Goal: Task Accomplishment & Management: Manage account settings

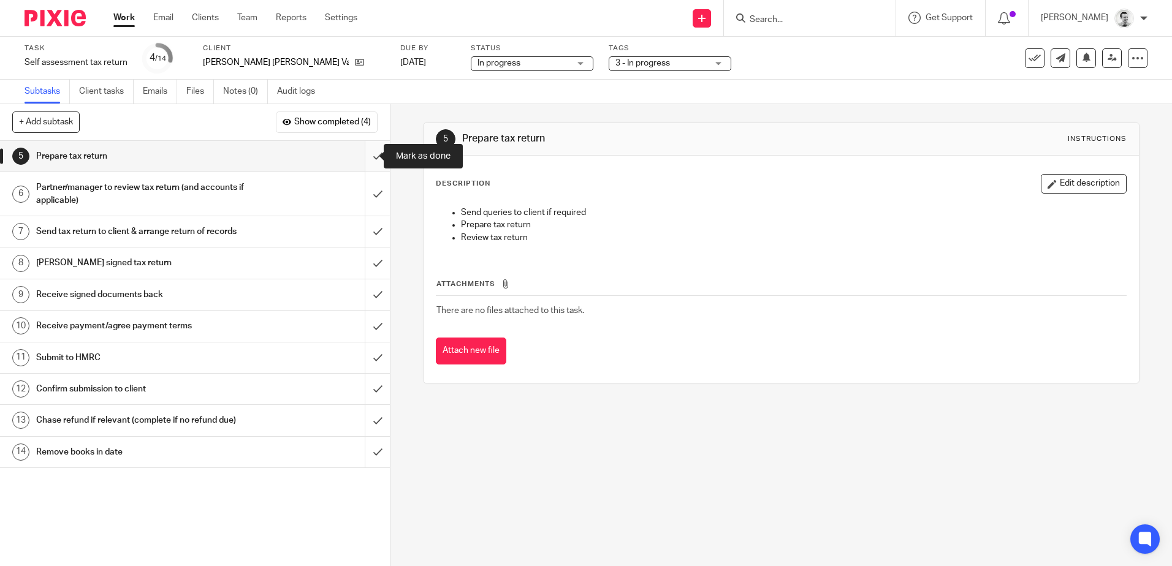
click at [362, 154] on input "submit" at bounding box center [195, 156] width 390 height 31
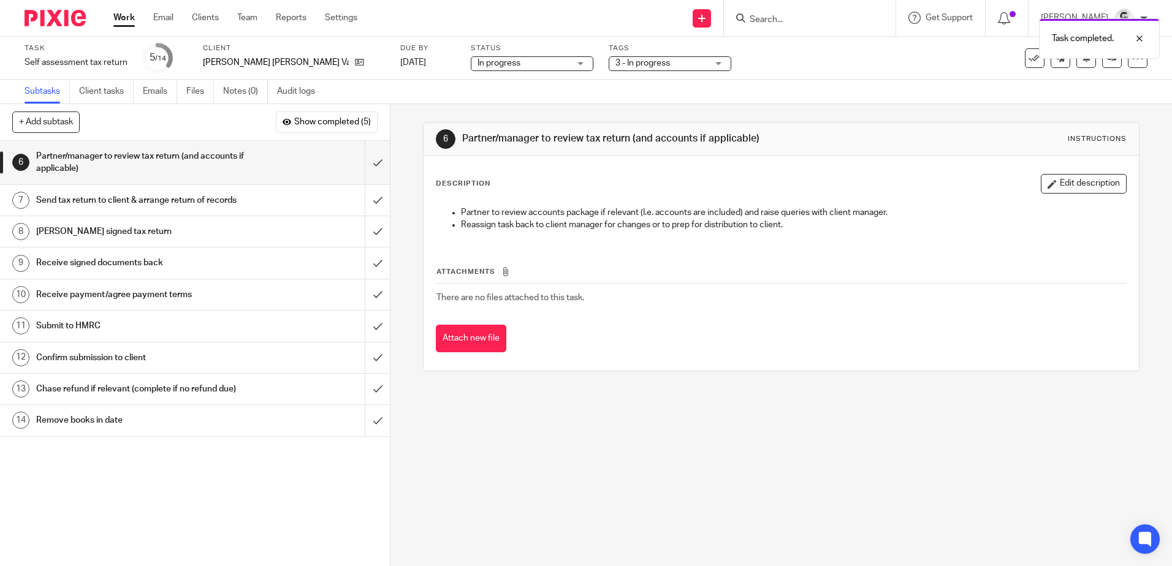
click at [784, 26] on div "Task completed." at bounding box center [873, 35] width 574 height 47
click at [792, 17] on input "Search" at bounding box center [803, 20] width 110 height 11
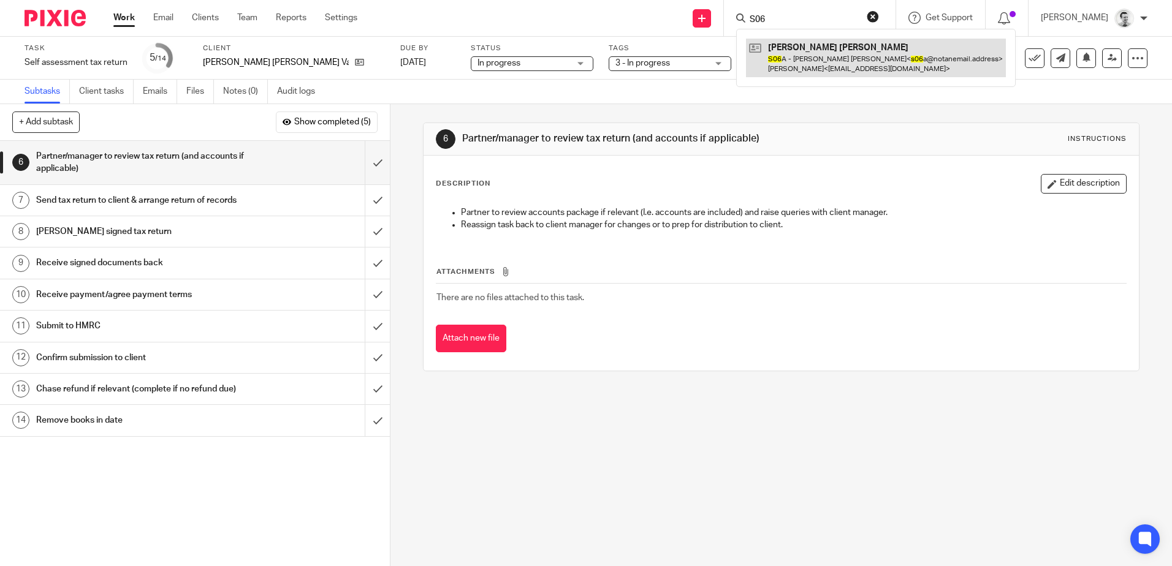
type input "S06"
click at [814, 56] on link at bounding box center [876, 58] width 260 height 38
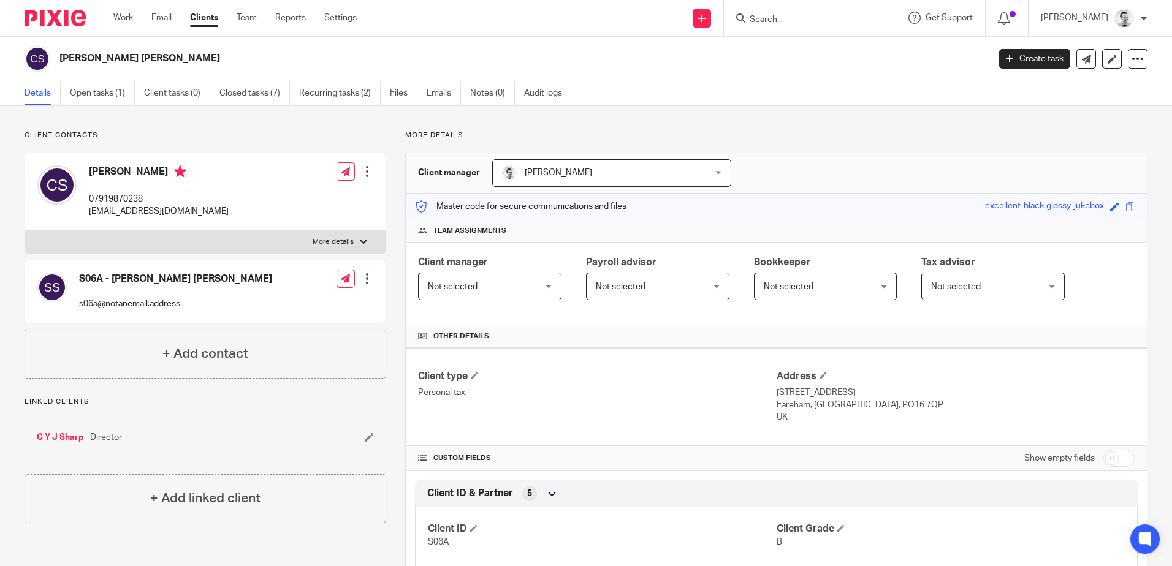
click at [906, 468] on div "Show empty fields" at bounding box center [956, 458] width 358 height 25
click at [104, 93] on link "Open tasks (1)" at bounding box center [102, 94] width 65 height 24
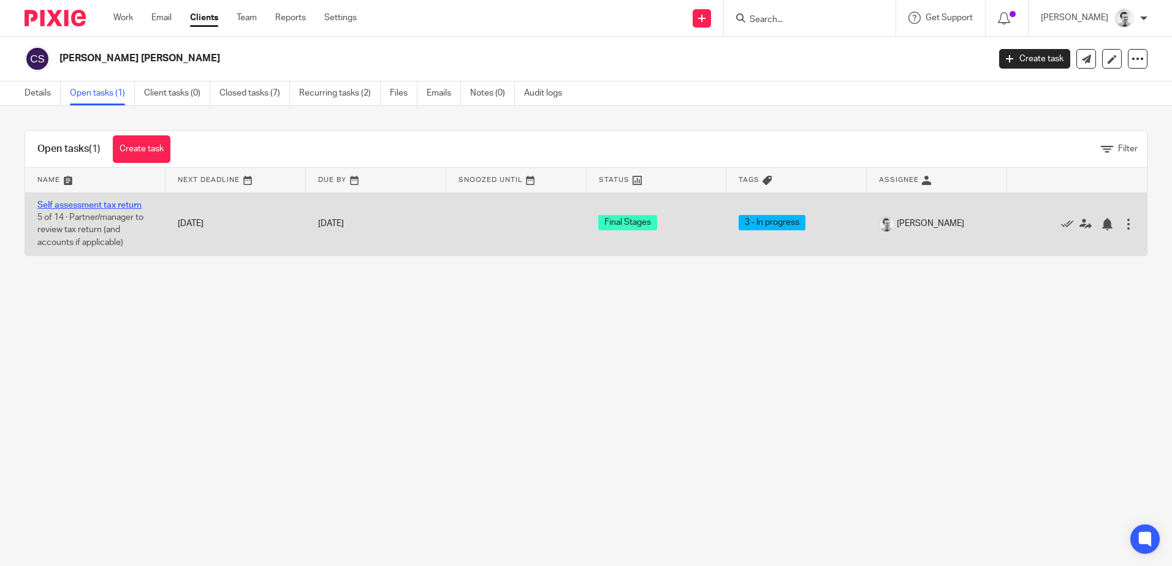
click at [93, 209] on link "Self assessment tax return" at bounding box center [89, 205] width 104 height 9
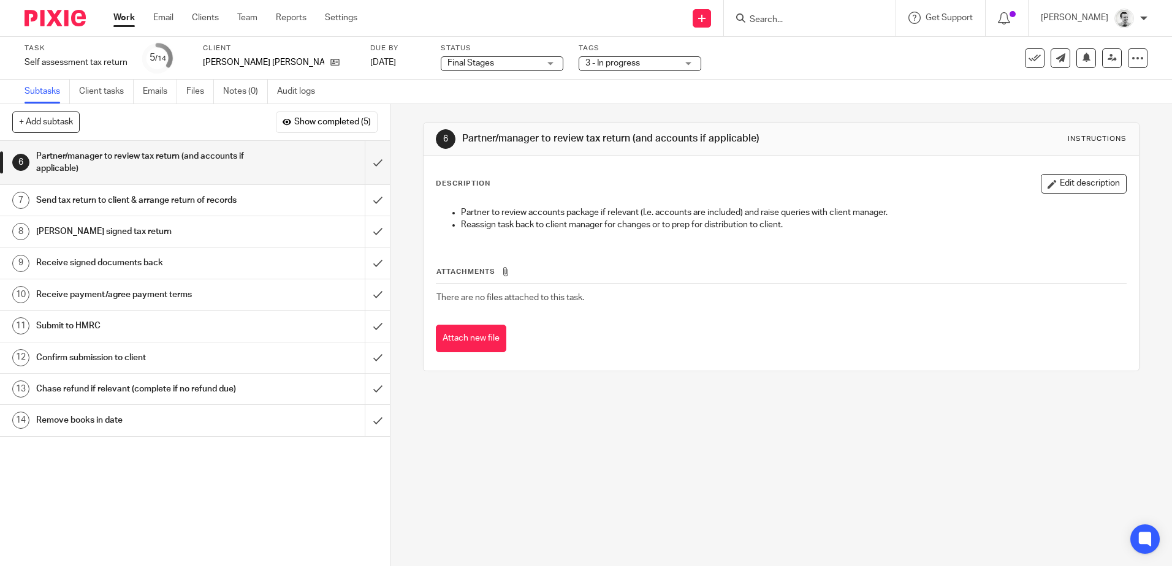
click at [585, 64] on span "3 - In progress" at bounding box center [612, 63] width 55 height 9
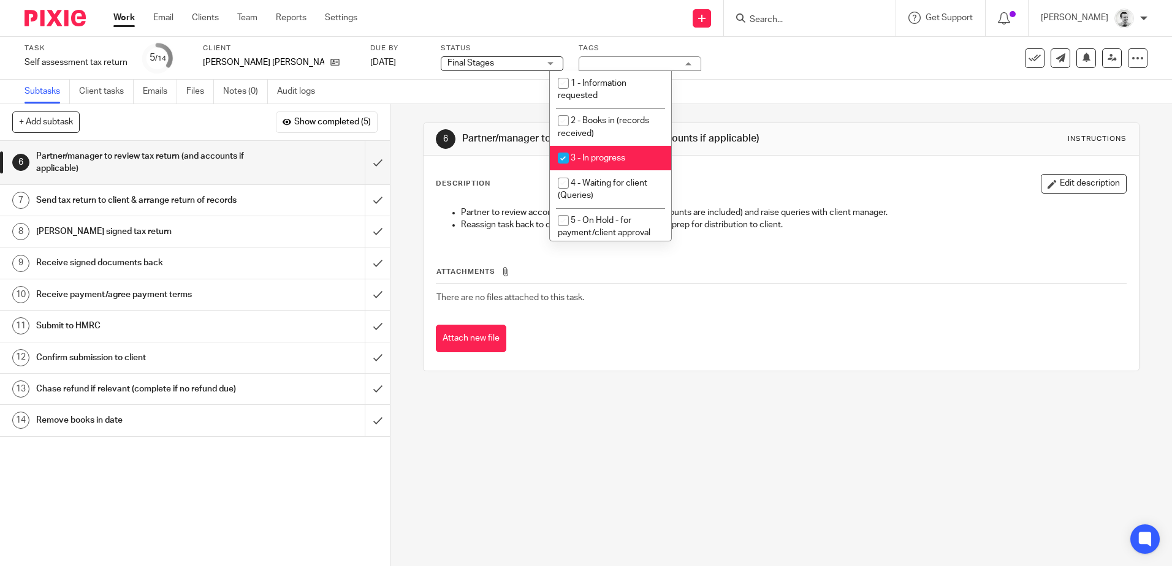
click at [562, 157] on input "checkbox" at bounding box center [563, 157] width 23 height 23
checkbox input "false"
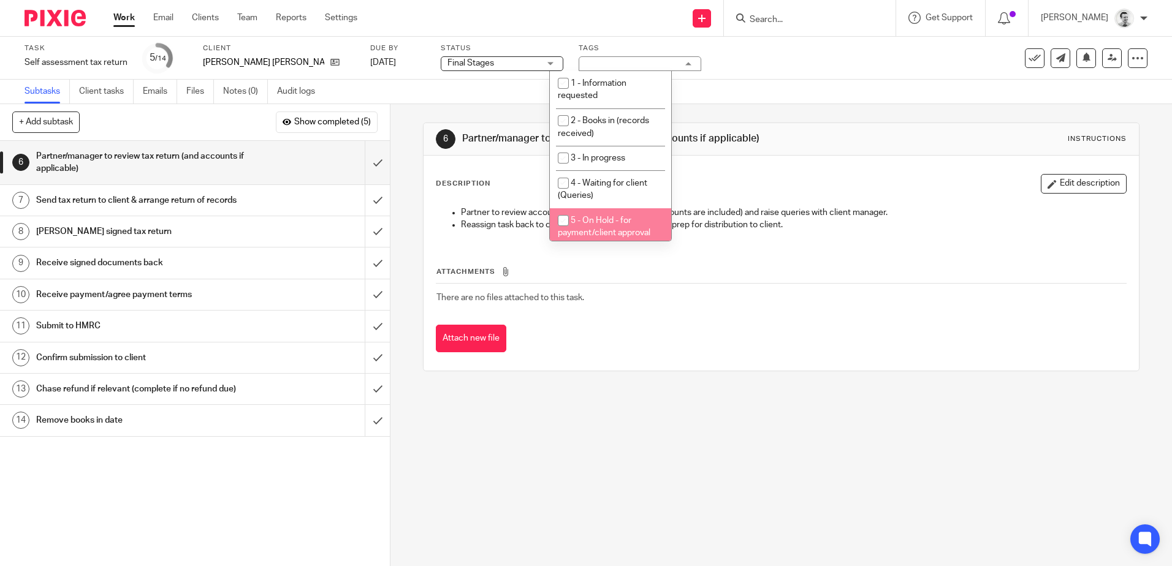
click at [563, 223] on input "checkbox" at bounding box center [563, 220] width 23 height 23
checkbox input "true"
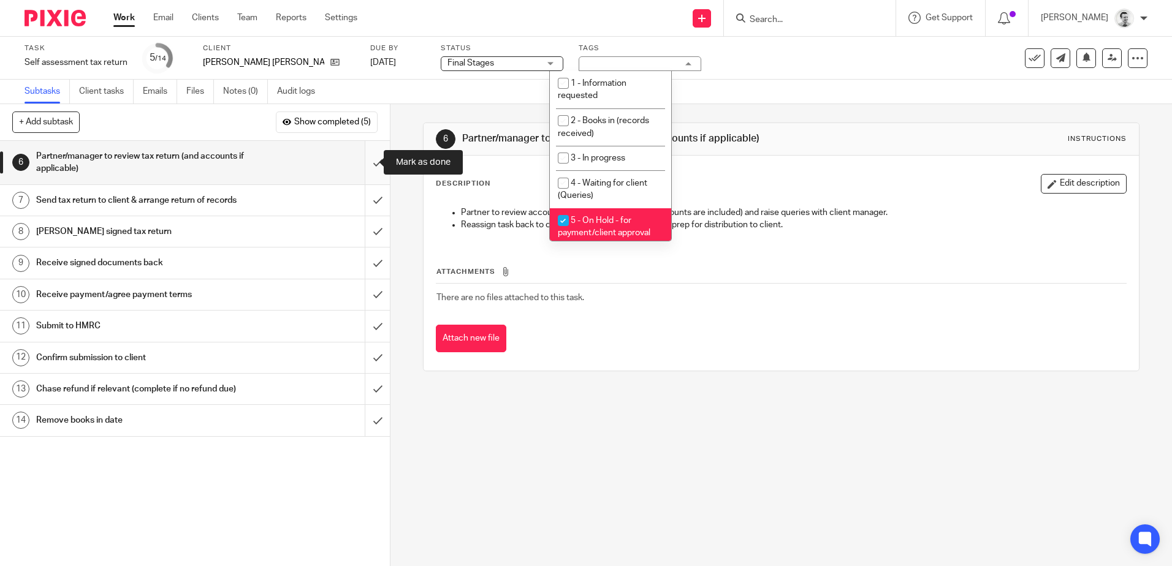
click at [363, 162] on input "submit" at bounding box center [195, 163] width 390 height 44
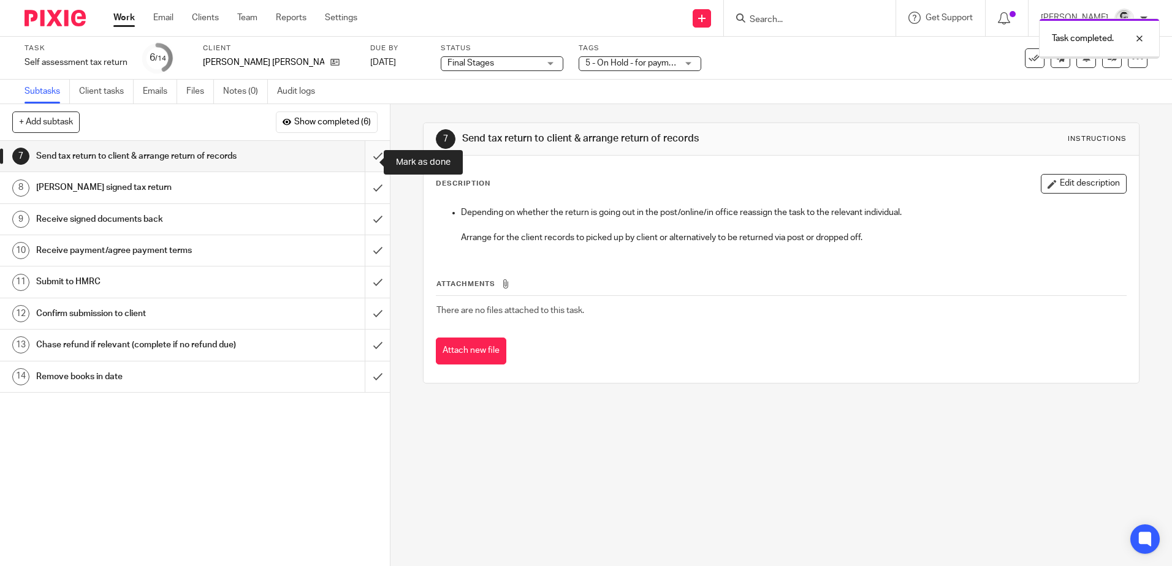
click at [363, 164] on input "submit" at bounding box center [195, 156] width 390 height 31
click at [362, 194] on input "submit" at bounding box center [195, 187] width 390 height 31
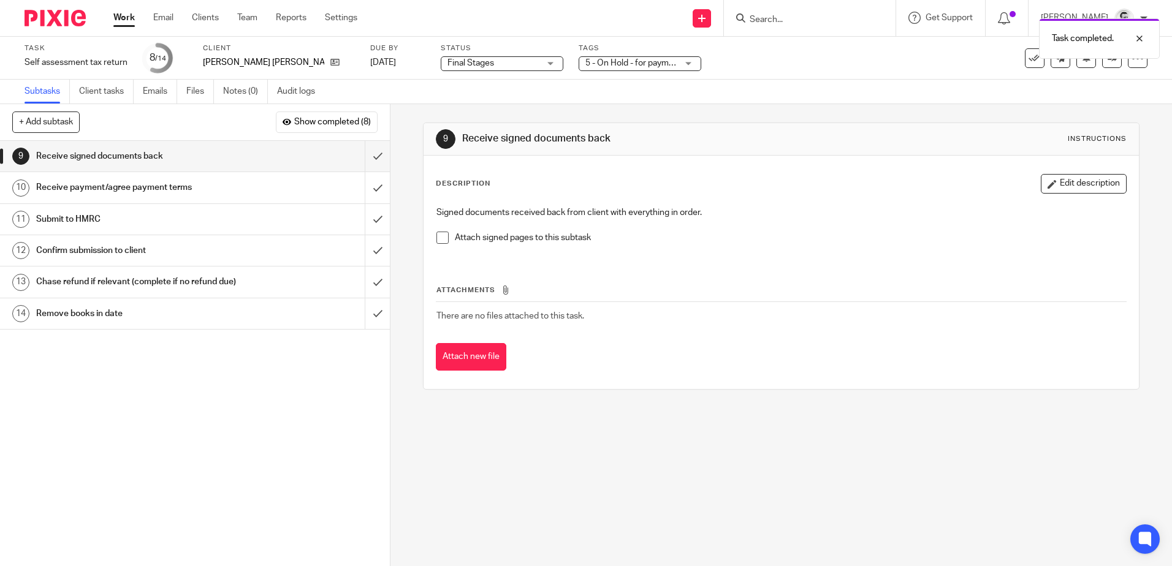
click at [126, 18] on link "Work" at bounding box center [123, 18] width 21 height 12
